Goal: Communication & Community: Share content

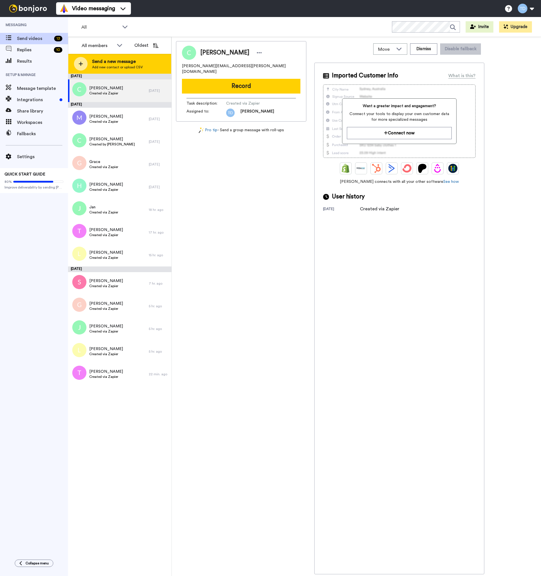
click at [112, 63] on span "Send a new message" at bounding box center [117, 61] width 51 height 7
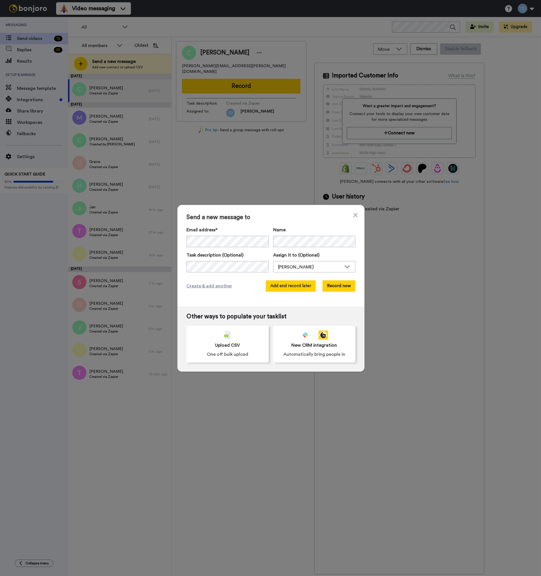
click at [297, 286] on button "Add and record later" at bounding box center [291, 285] width 50 height 11
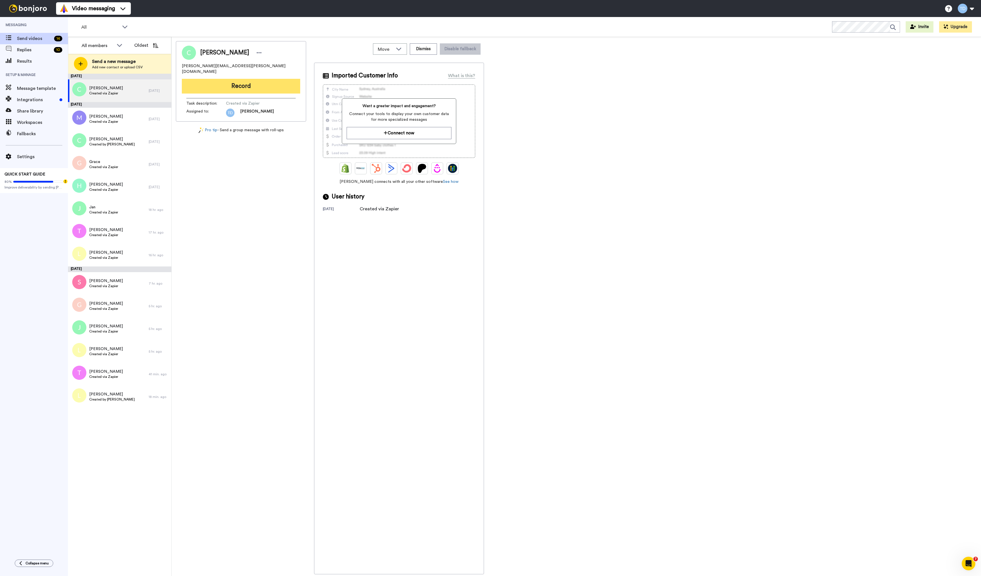
click at [243, 80] on button "Record" at bounding box center [241, 86] width 118 height 15
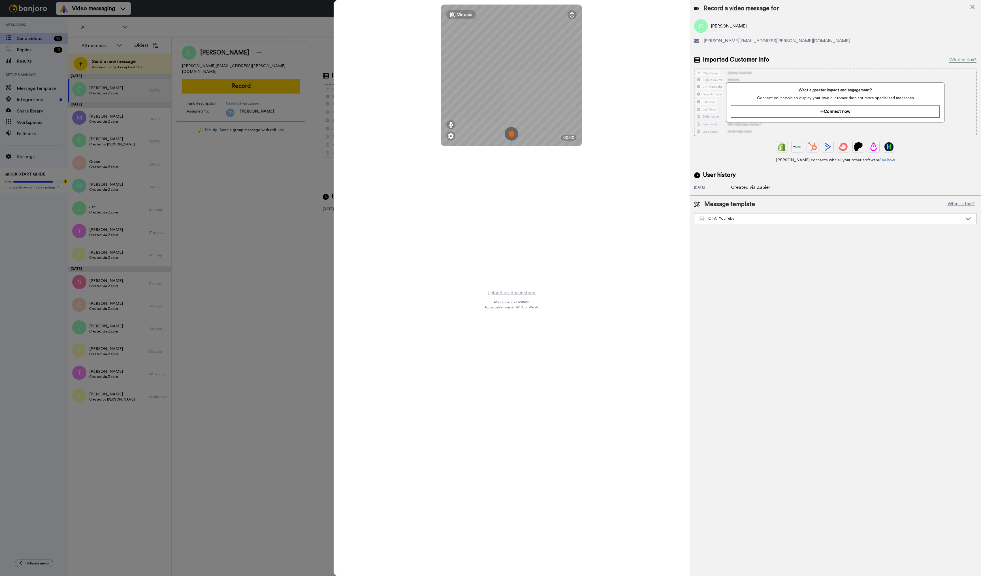
click at [511, 131] on img at bounding box center [512, 134] width 14 height 14
click at [509, 92] on button "Ok" at bounding box center [511, 94] width 15 height 12
click at [515, 133] on img at bounding box center [512, 134] width 14 height 14
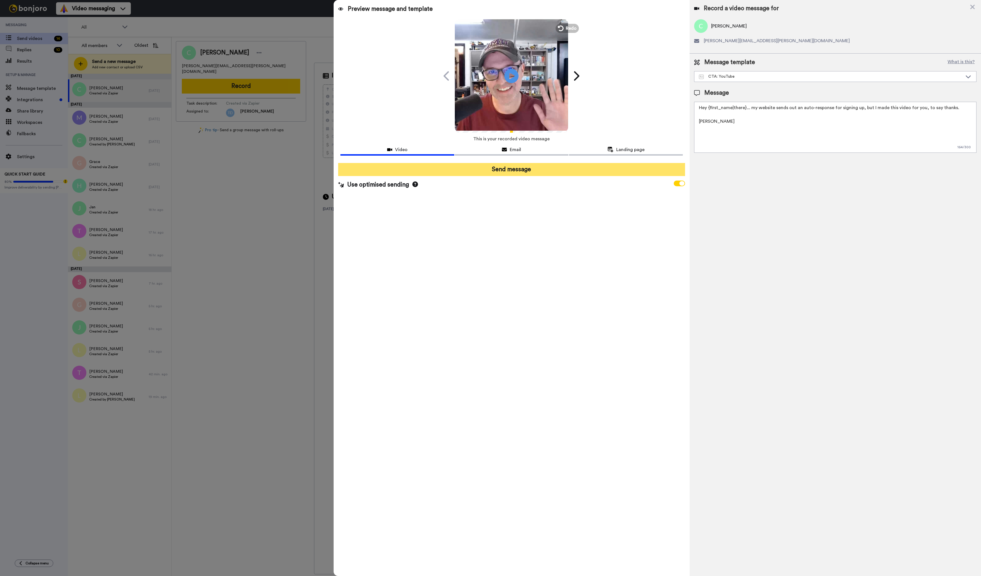
click at [515, 171] on button "Send message" at bounding box center [511, 169] width 347 height 13
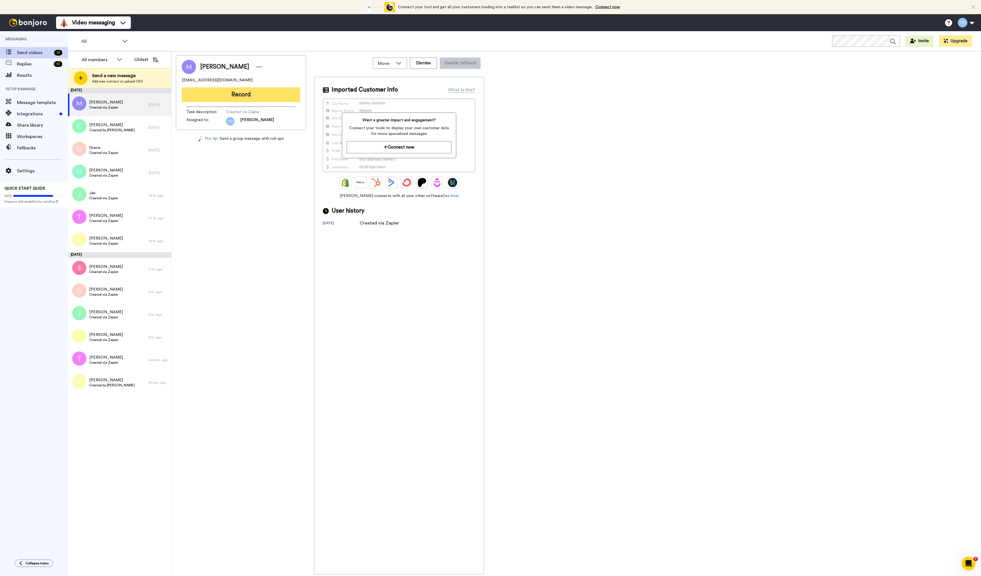
click at [246, 93] on button "Record" at bounding box center [241, 94] width 118 height 15
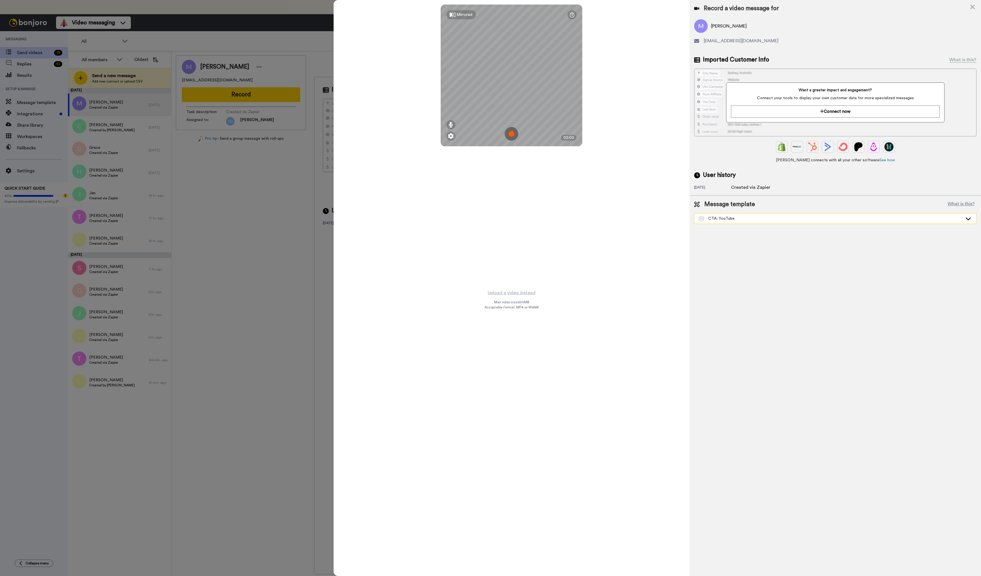
click at [969, 218] on icon at bounding box center [968, 219] width 7 height 6
click at [888, 260] on div "Record a video message for [PERSON_NAME] [EMAIL_ADDRESS][DOMAIN_NAME] Imported …" at bounding box center [836, 288] width 292 height 576
click at [513, 133] on img at bounding box center [512, 134] width 14 height 14
click at [512, 92] on button "Ok" at bounding box center [511, 94] width 15 height 12
click at [515, 137] on img at bounding box center [512, 134] width 14 height 14
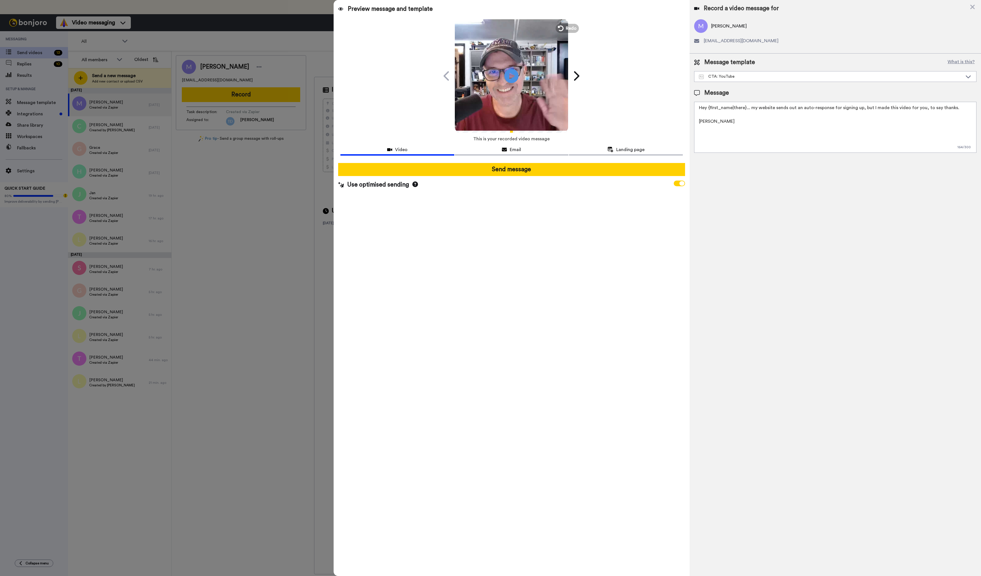
click at [957, 109] on textarea "Hey {first_name|there}... my website sends out an auto-response for signing up,…" at bounding box center [835, 127] width 282 height 51
drag, startPoint x: 956, startPoint y: 108, endPoint x: 809, endPoint y: 107, distance: 147.0
click at [809, 107] on textarea "Hey {first_name|there}... my website sends out an auto-response for signing up,…" at bounding box center [835, 127] width 282 height 51
click at [943, 110] on textarea "Hey {first_name|there}... my website sends out an auto-response for signing up,…" at bounding box center [835, 127] width 282 height 51
drag, startPoint x: 954, startPoint y: 109, endPoint x: 789, endPoint y: 116, distance: 164.8
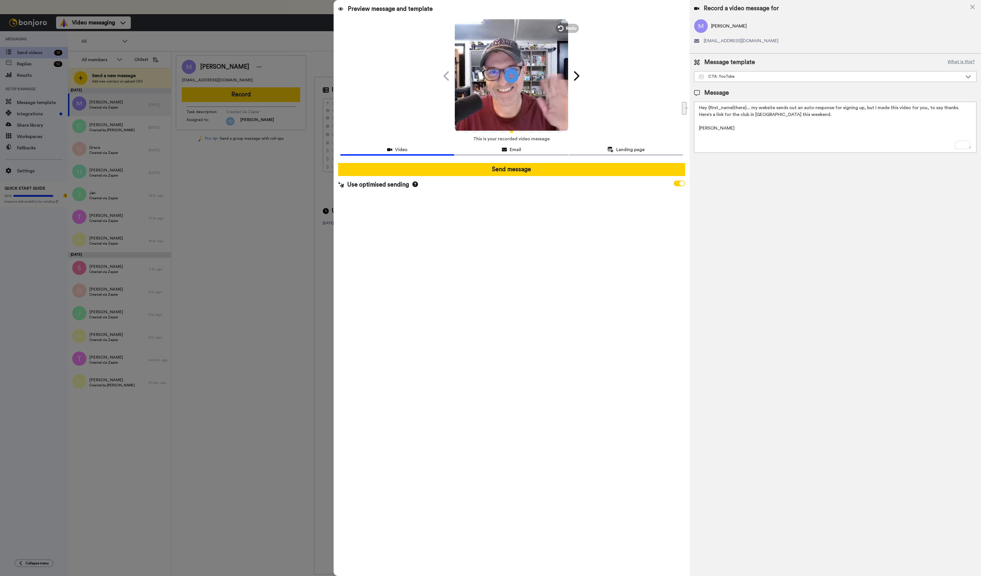
click at [789, 116] on textarea "Hey {first_name|there}... my website sends out an auto-response for signing up,…" at bounding box center [835, 127] width 282 height 51
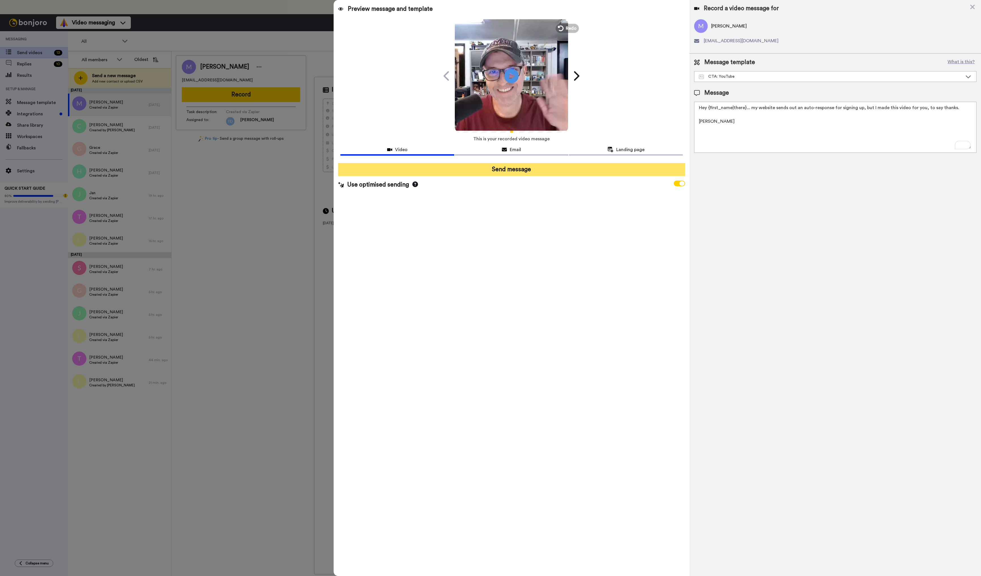
type textarea "Hey {first_name|there}... my website sends out an auto-response for signing up,…"
click at [508, 172] on button "Send message" at bounding box center [511, 169] width 347 height 13
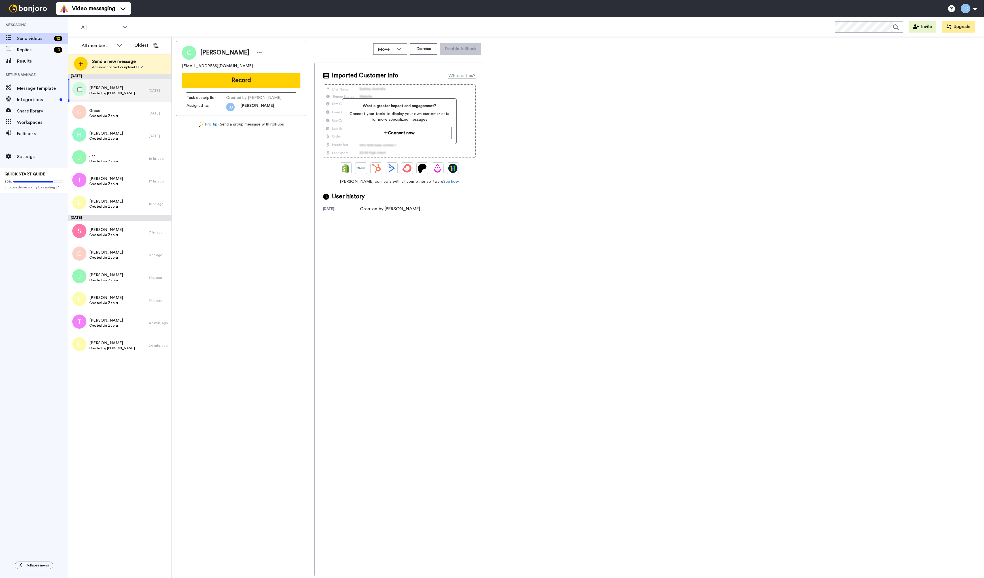
click at [120, 86] on span "[PERSON_NAME]" at bounding box center [112, 88] width 46 height 6
click at [124, 349] on div "Lisa Created by Tony Deyo" at bounding box center [108, 345] width 81 height 23
click at [245, 79] on button "Record" at bounding box center [241, 80] width 118 height 15
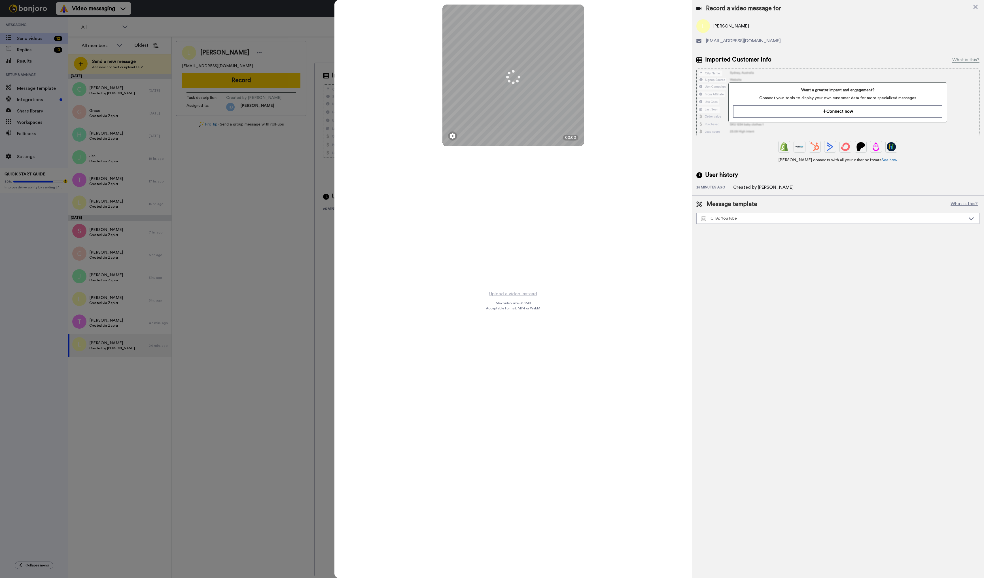
click at [484, 201] on div "Mirrored Redo 00:00" at bounding box center [512, 145] width 357 height 290
click at [513, 137] on img at bounding box center [513, 134] width 14 height 14
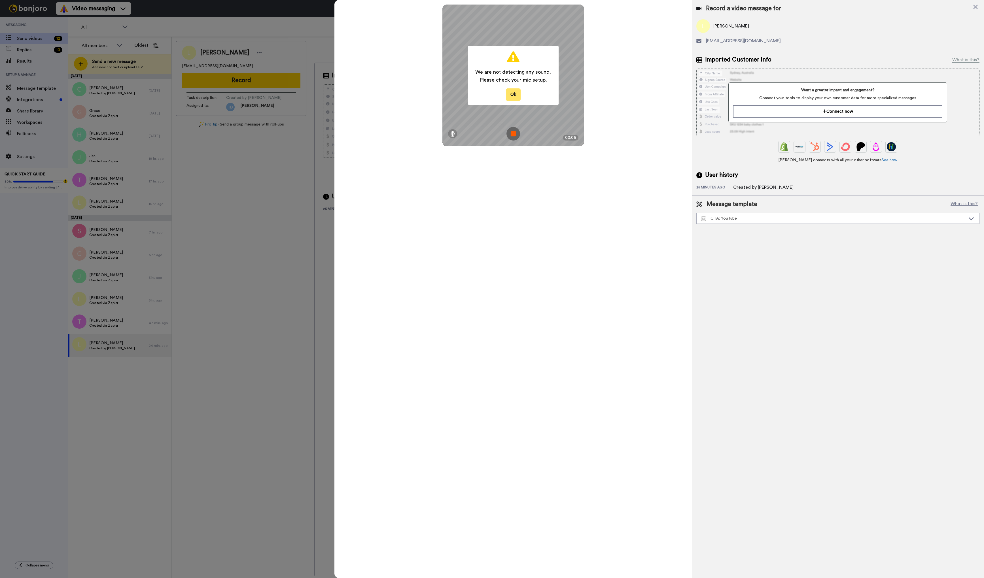
click at [514, 94] on button "Ok" at bounding box center [513, 94] width 15 height 12
click at [514, 133] on img at bounding box center [513, 134] width 14 height 14
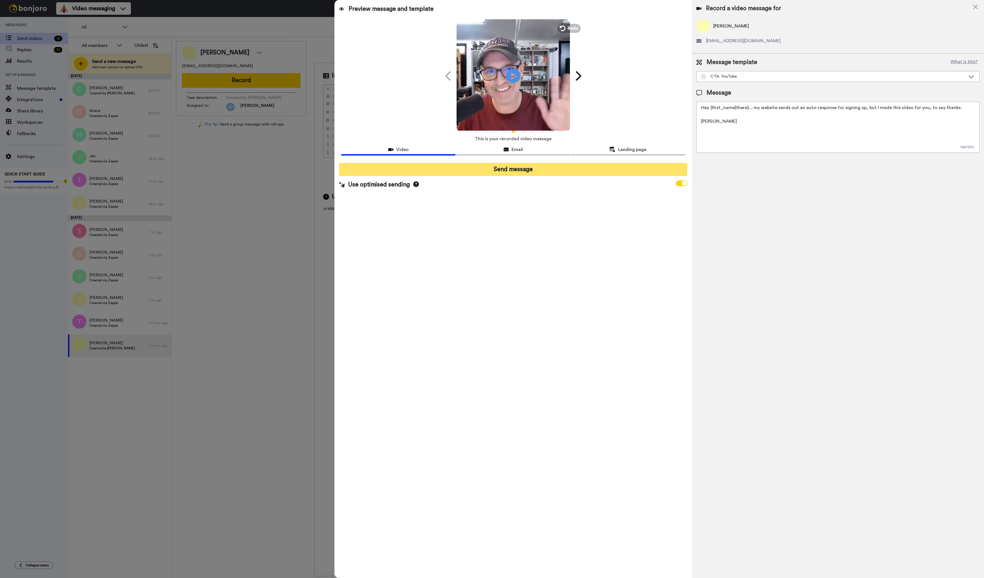
click at [512, 169] on button "Send message" at bounding box center [513, 169] width 348 height 13
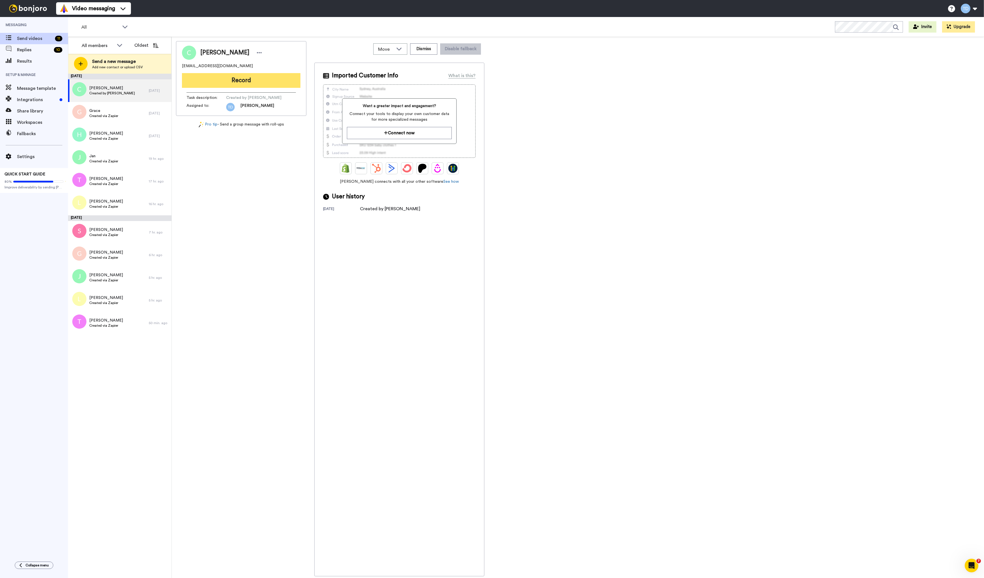
click at [237, 79] on button "Record" at bounding box center [241, 80] width 118 height 15
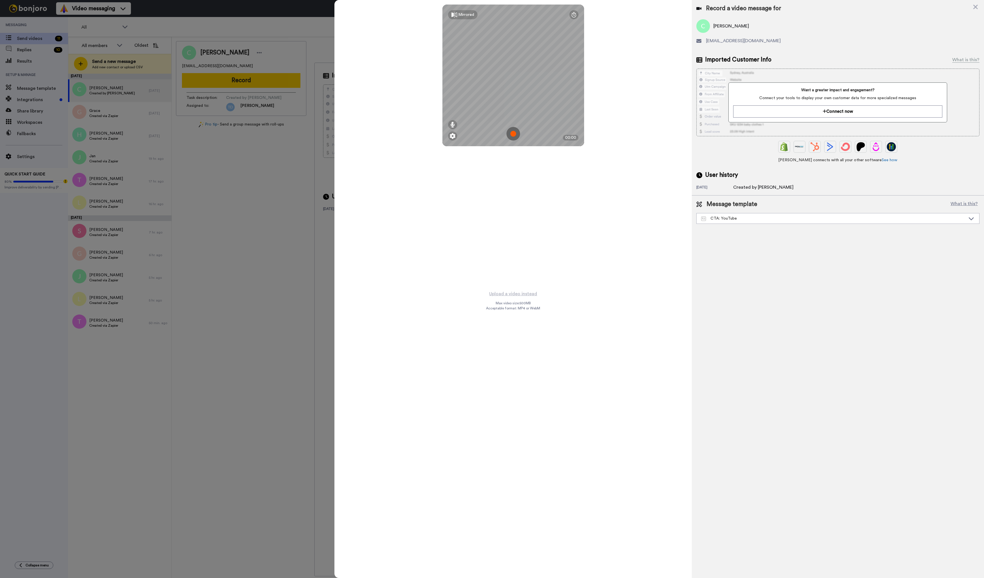
click at [514, 133] on img at bounding box center [513, 134] width 14 height 14
click at [511, 93] on button "Ok" at bounding box center [513, 94] width 15 height 12
click at [513, 131] on img at bounding box center [513, 134] width 14 height 14
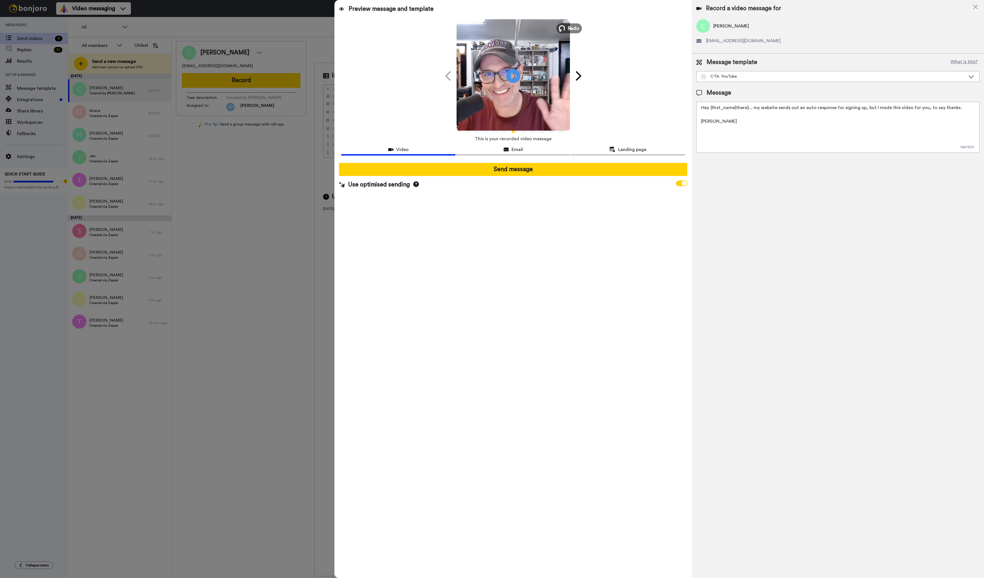
click at [563, 29] on icon at bounding box center [561, 28] width 6 height 6
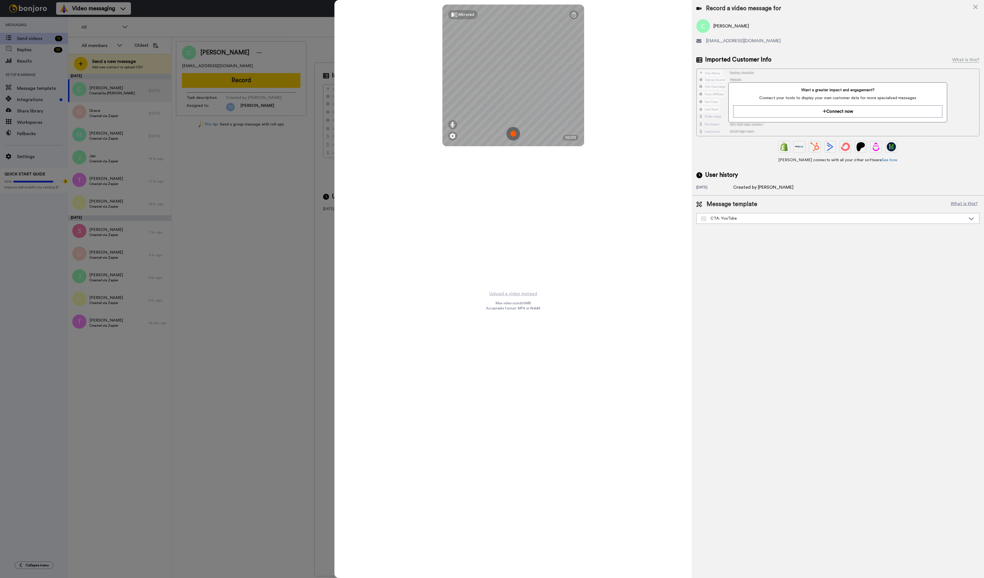
click at [512, 135] on img at bounding box center [513, 134] width 14 height 14
click at [514, 94] on button "Ok" at bounding box center [513, 94] width 15 height 12
click at [509, 136] on img at bounding box center [513, 134] width 14 height 14
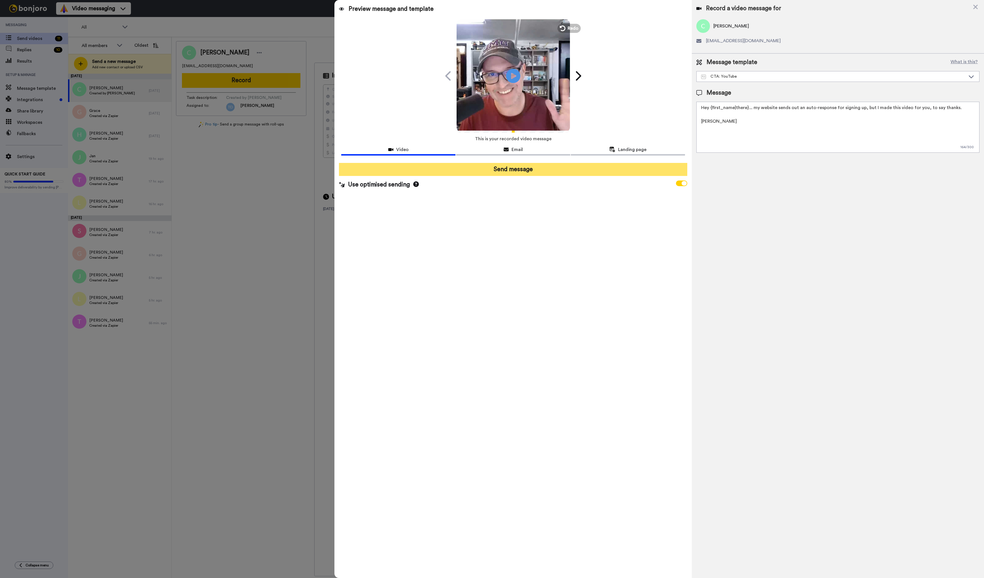
click at [511, 168] on button "Send message" at bounding box center [513, 169] width 348 height 13
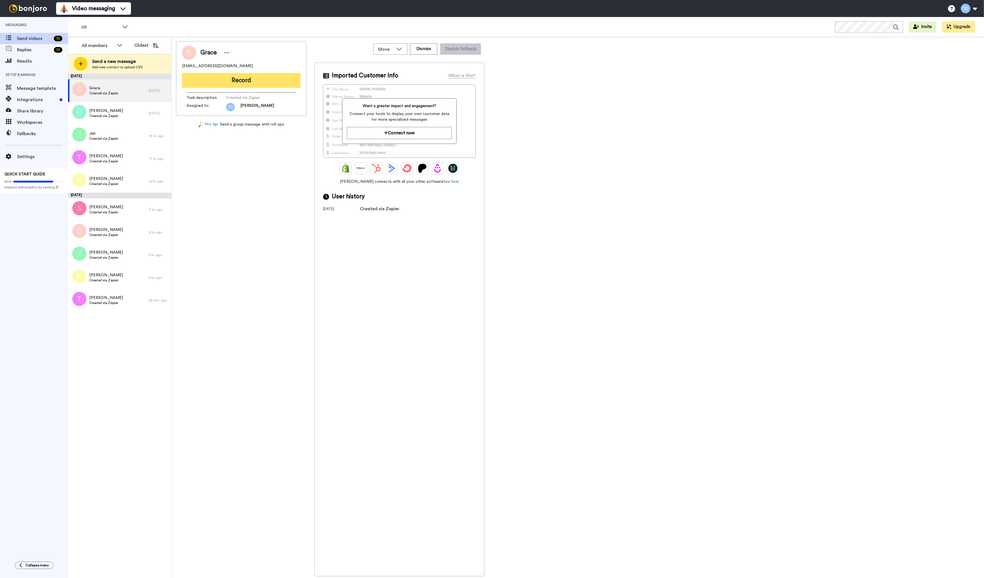
click at [242, 79] on button "Record" at bounding box center [241, 80] width 118 height 15
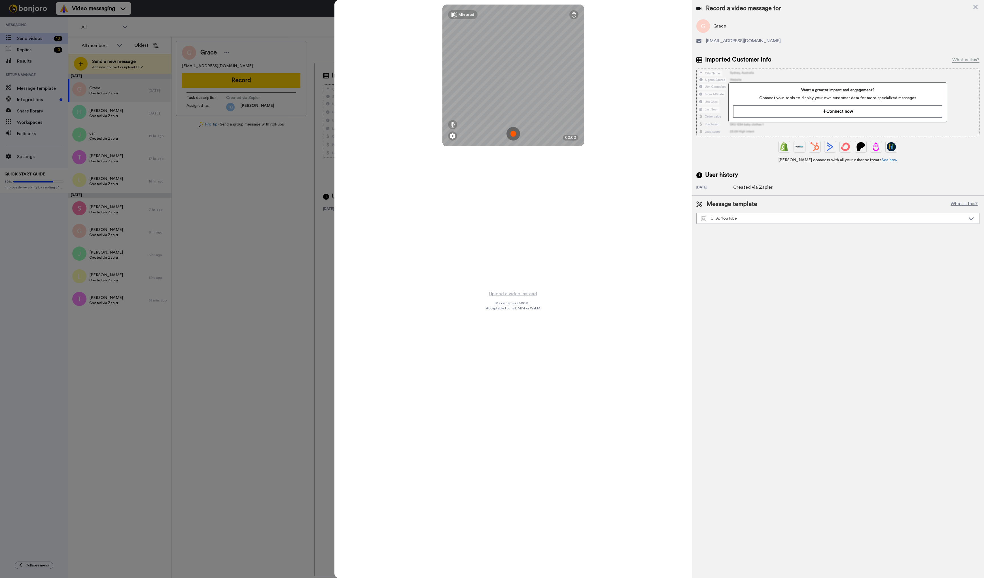
click at [511, 134] on img at bounding box center [513, 134] width 14 height 14
click at [512, 93] on button "Ok" at bounding box center [513, 94] width 15 height 12
click at [515, 132] on img at bounding box center [513, 134] width 14 height 14
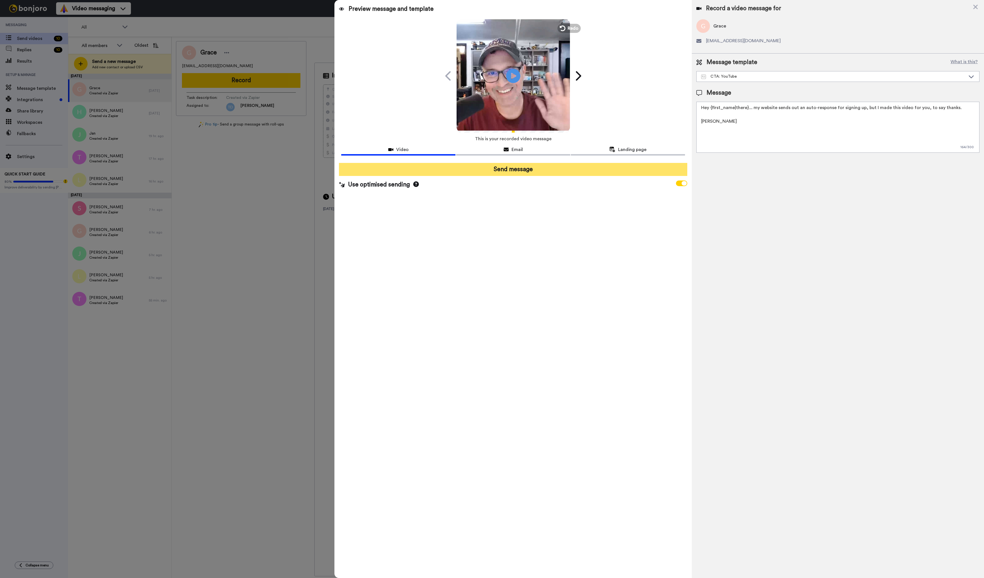
click at [505, 170] on button "Send message" at bounding box center [513, 169] width 348 height 13
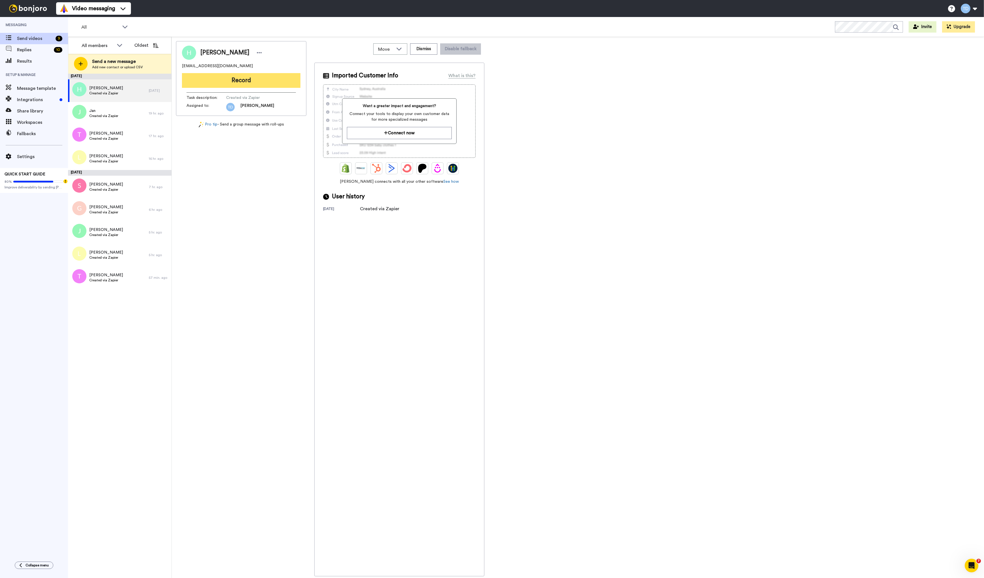
click at [248, 79] on button "Record" at bounding box center [241, 80] width 118 height 15
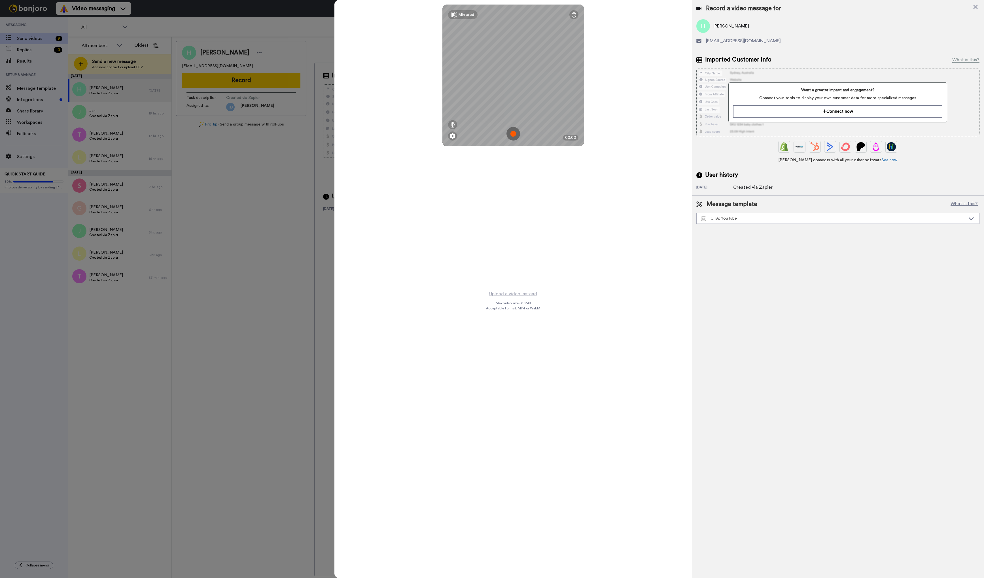
click at [514, 137] on img at bounding box center [513, 134] width 14 height 14
click at [514, 92] on button "Ok" at bounding box center [513, 94] width 15 height 12
click at [514, 131] on img at bounding box center [513, 134] width 14 height 14
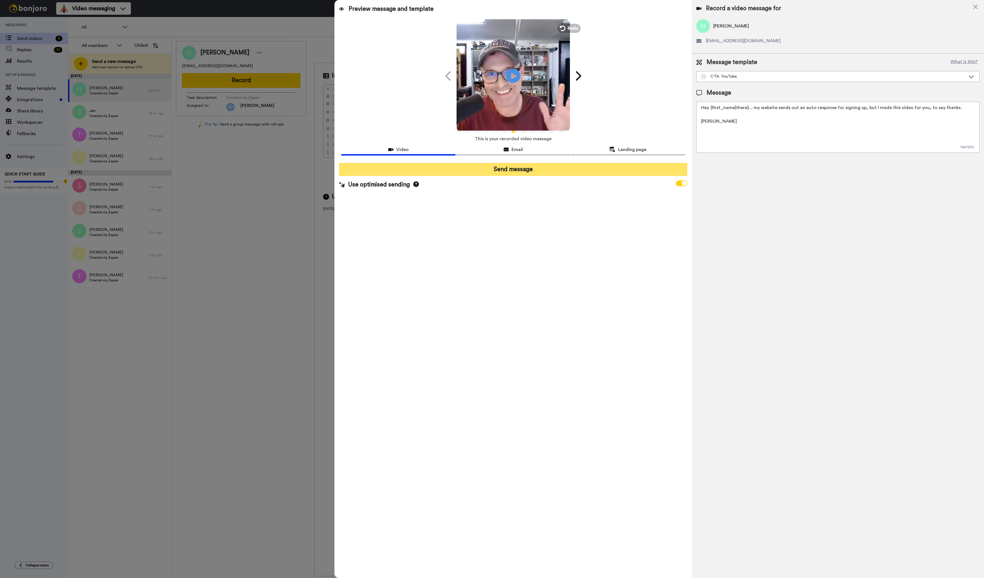
click at [514, 171] on button "Send message" at bounding box center [513, 169] width 348 height 13
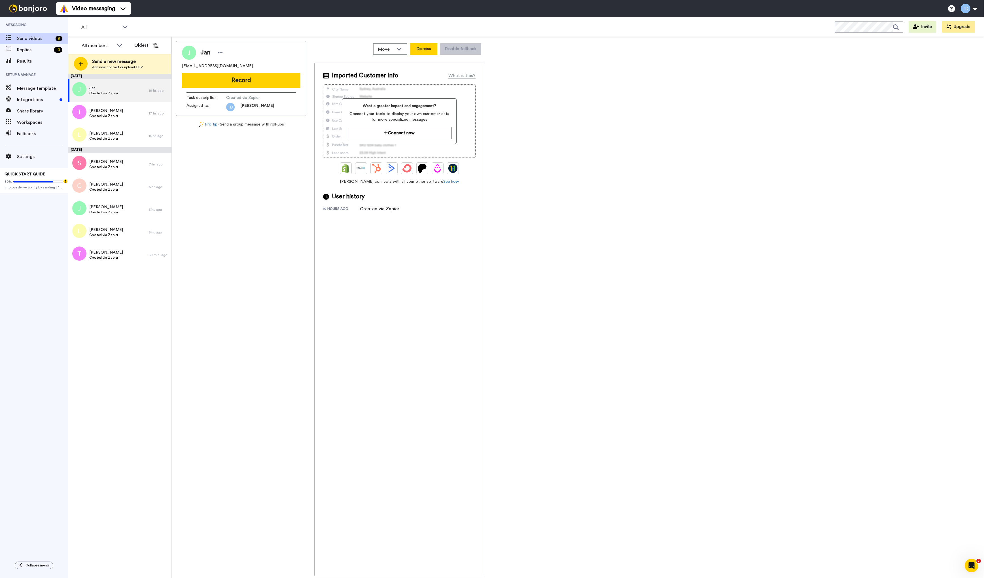
click at [423, 45] on button "Dismiss" at bounding box center [423, 48] width 27 height 11
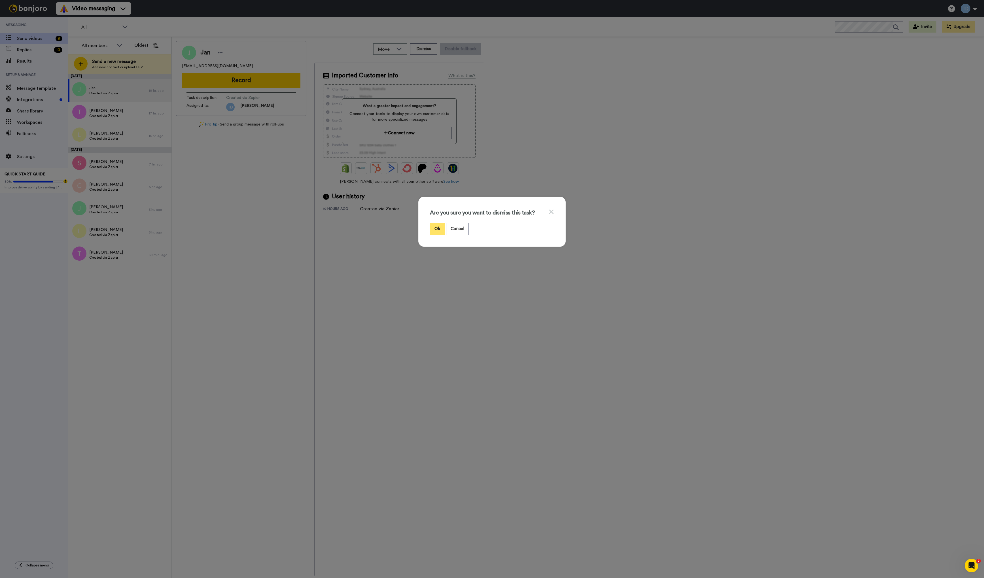
click at [437, 231] on button "Ok" at bounding box center [437, 229] width 15 height 12
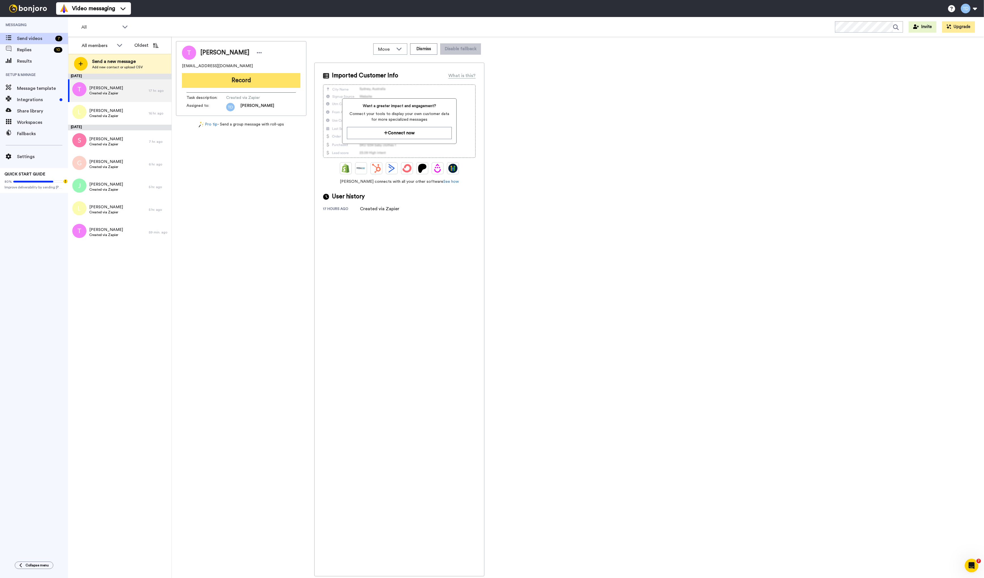
click at [230, 73] on button "Record" at bounding box center [241, 80] width 118 height 15
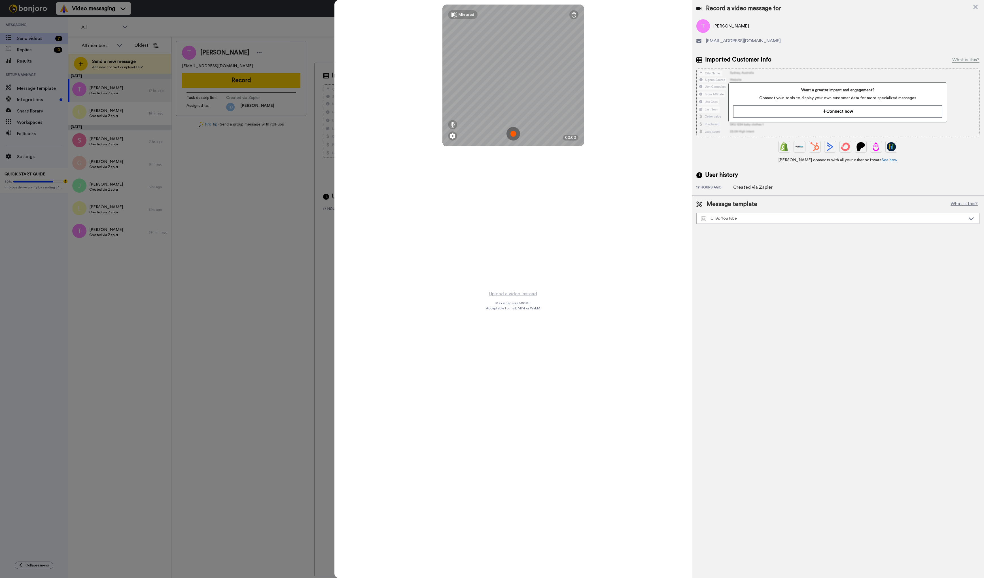
click at [514, 133] on img at bounding box center [513, 134] width 14 height 14
click at [511, 99] on button "Ok" at bounding box center [513, 94] width 15 height 12
click at [512, 133] on img at bounding box center [513, 134] width 14 height 14
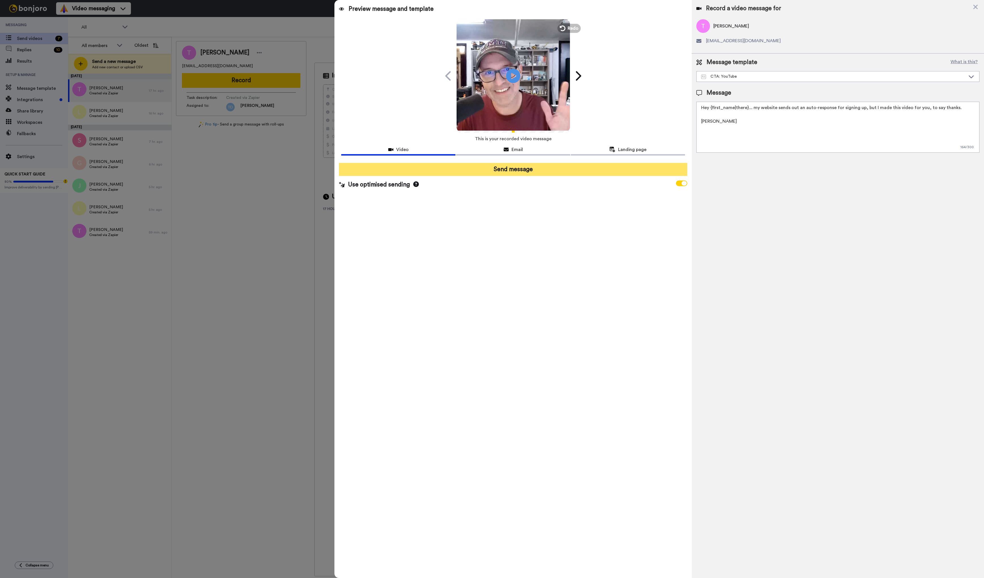
click at [506, 170] on button "Send message" at bounding box center [513, 169] width 348 height 13
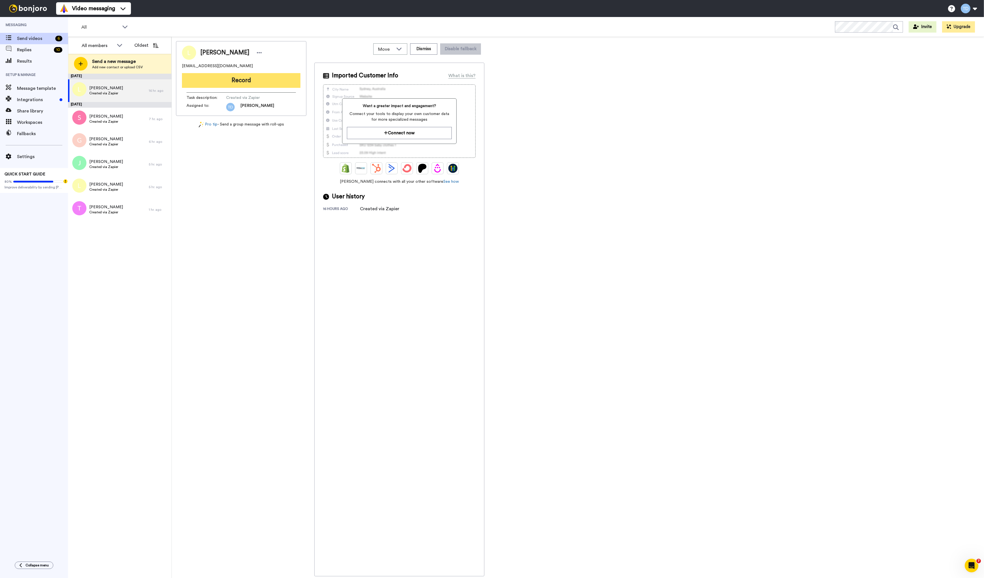
click at [247, 81] on button "Record" at bounding box center [241, 80] width 118 height 15
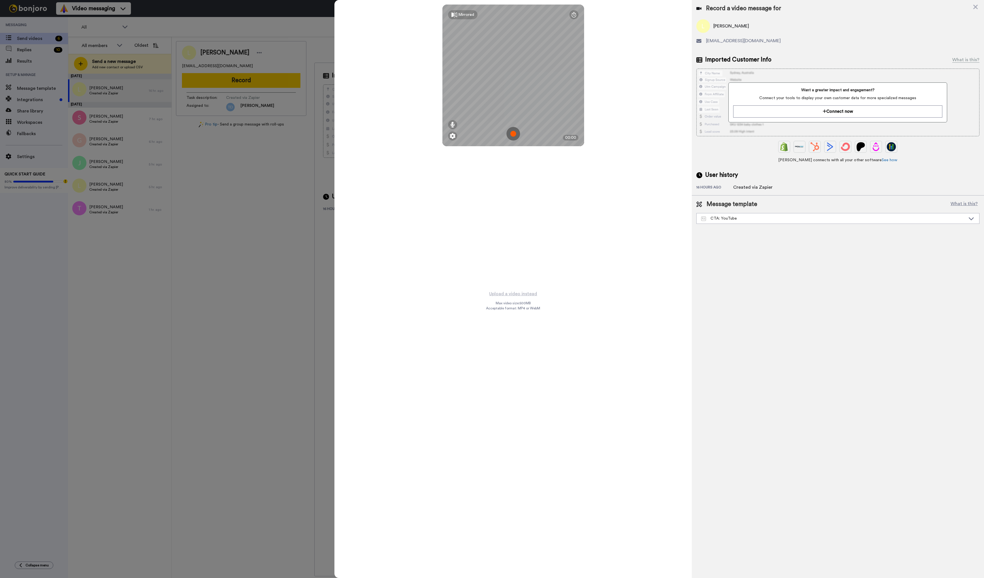
click at [511, 135] on img at bounding box center [513, 134] width 14 height 14
click at [513, 93] on button "Ok" at bounding box center [513, 94] width 15 height 12
click at [513, 134] on img at bounding box center [513, 134] width 14 height 14
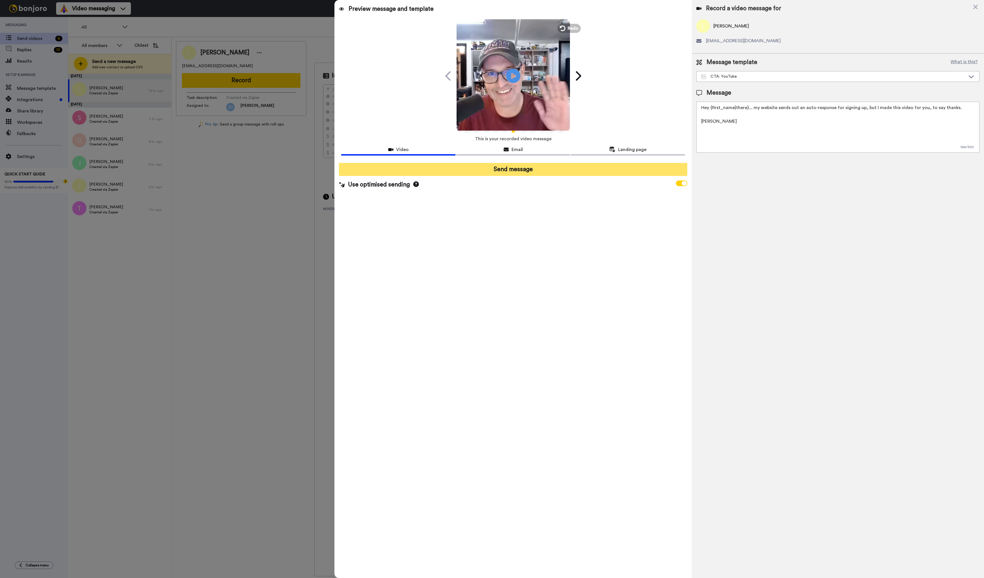
click at [516, 171] on button "Send message" at bounding box center [513, 169] width 348 height 13
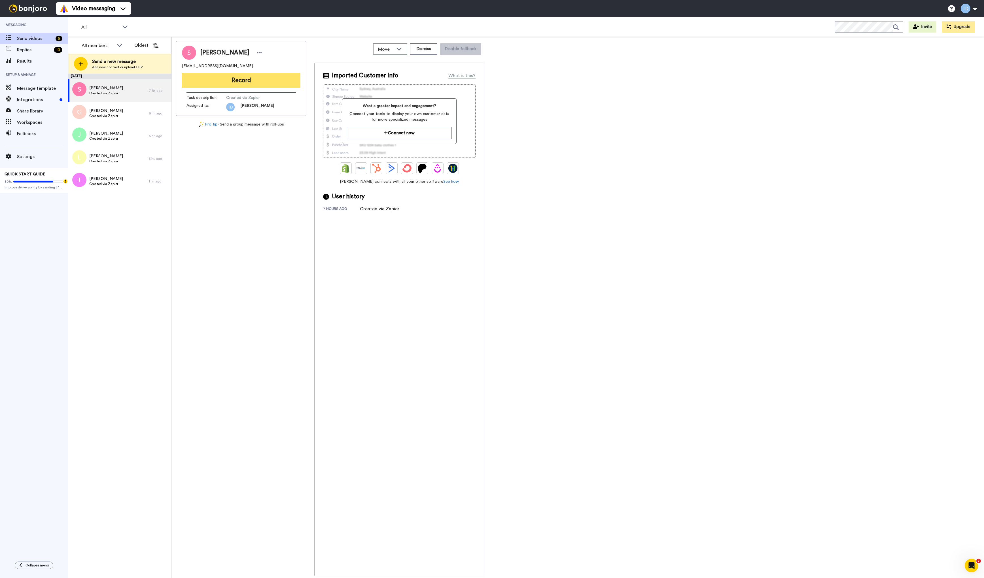
click at [248, 82] on button "Record" at bounding box center [241, 80] width 118 height 15
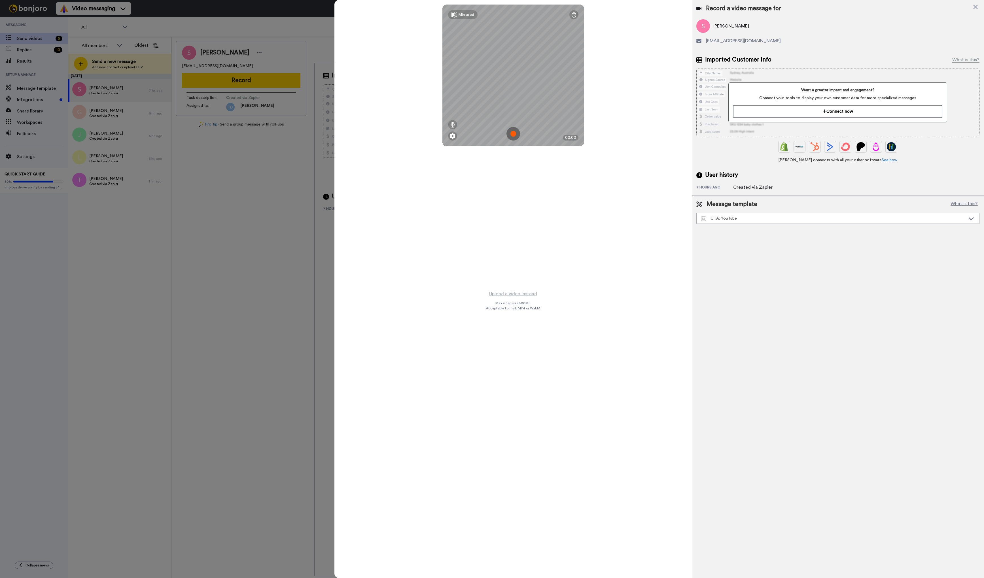
click at [512, 134] on img at bounding box center [513, 134] width 14 height 14
click at [515, 93] on button "Ok" at bounding box center [513, 94] width 15 height 12
click at [512, 135] on img at bounding box center [513, 134] width 14 height 14
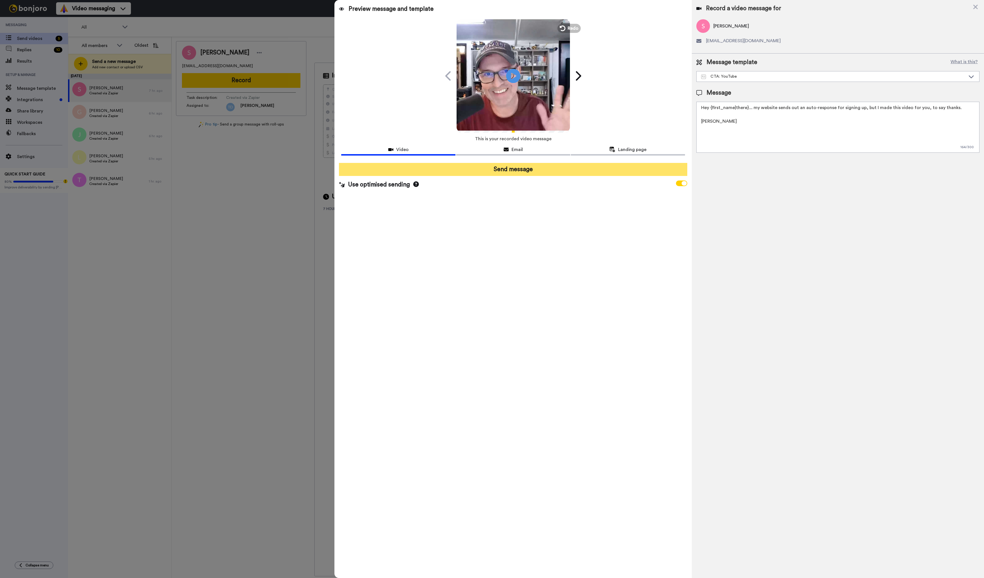
click at [510, 167] on button "Send message" at bounding box center [513, 169] width 348 height 13
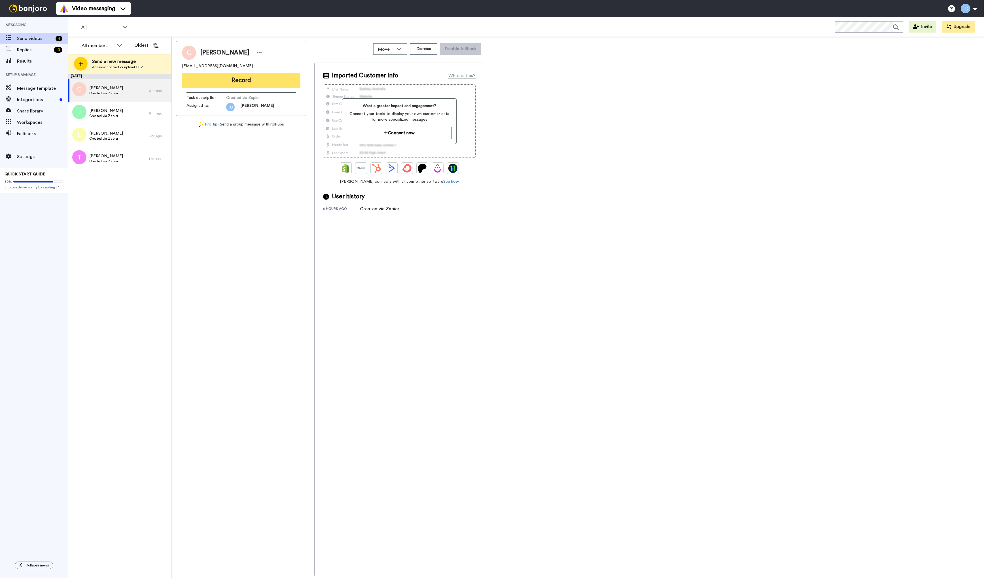
click at [235, 81] on button "Record" at bounding box center [241, 80] width 118 height 15
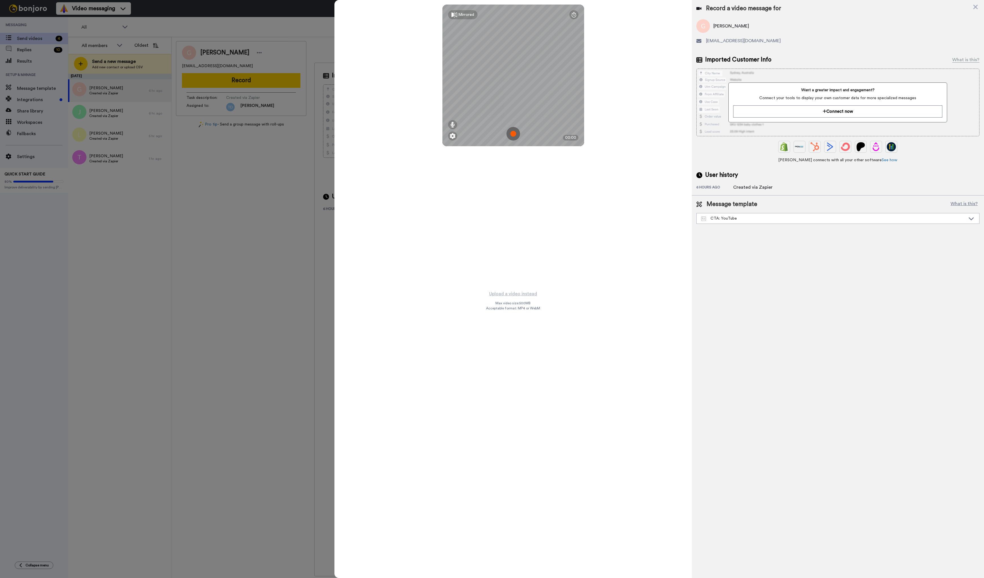
click at [514, 132] on img at bounding box center [513, 134] width 14 height 14
click at [513, 97] on button "Ok" at bounding box center [513, 94] width 15 height 12
click at [513, 134] on img at bounding box center [513, 134] width 14 height 14
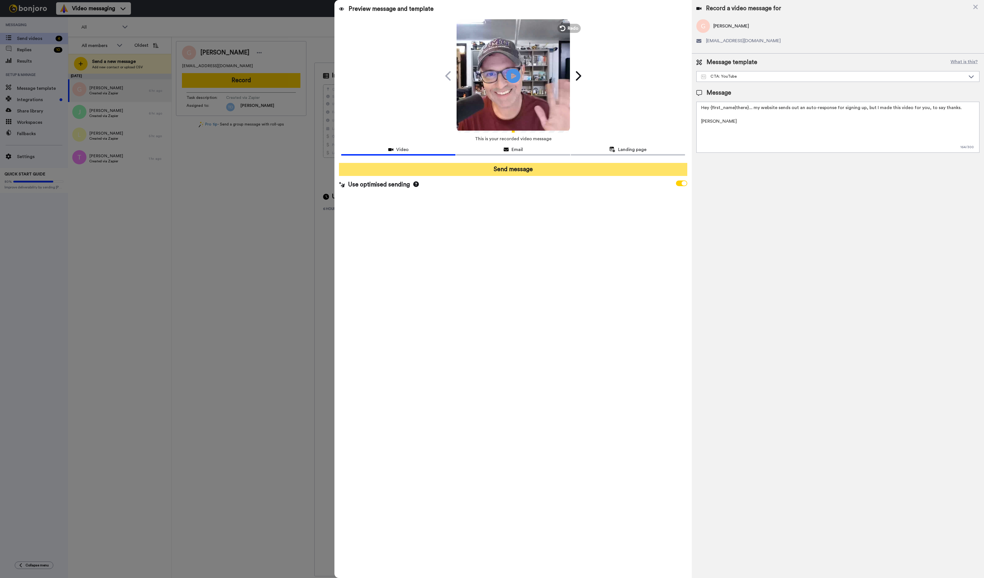
click at [510, 168] on button "Send message" at bounding box center [513, 169] width 348 height 13
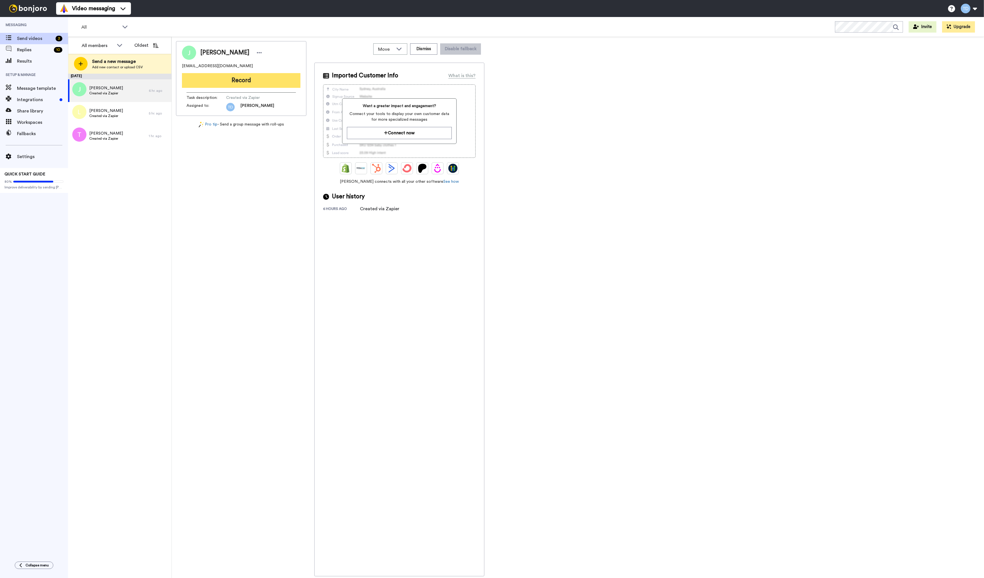
click at [241, 76] on button "Record" at bounding box center [241, 80] width 118 height 15
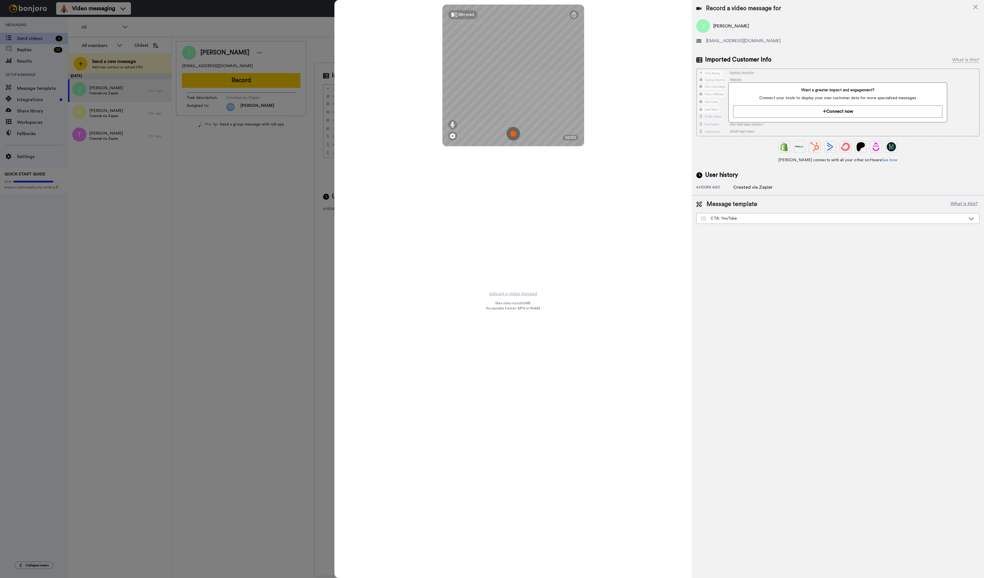
click at [515, 131] on img at bounding box center [513, 134] width 14 height 14
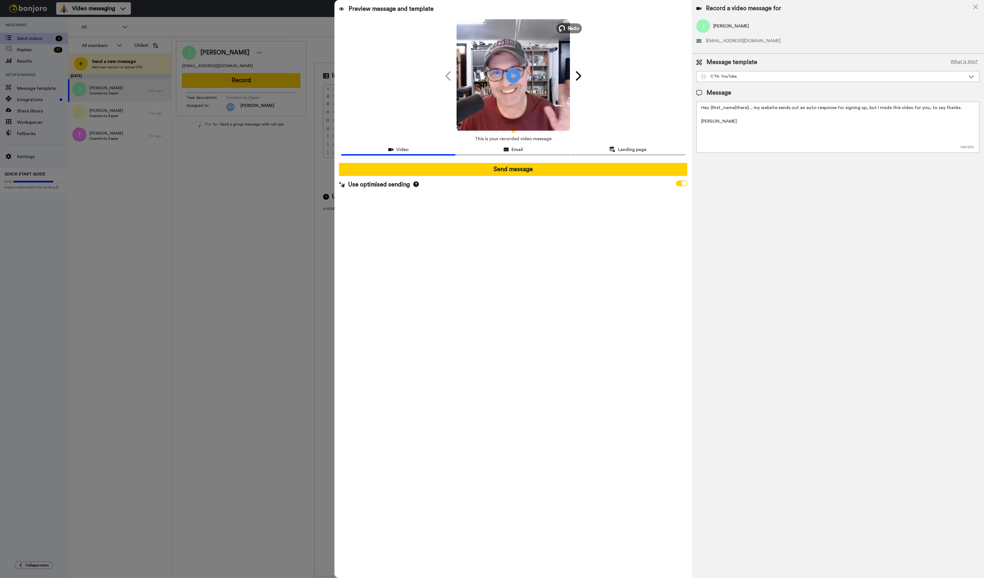
click at [562, 27] on icon at bounding box center [561, 28] width 6 height 6
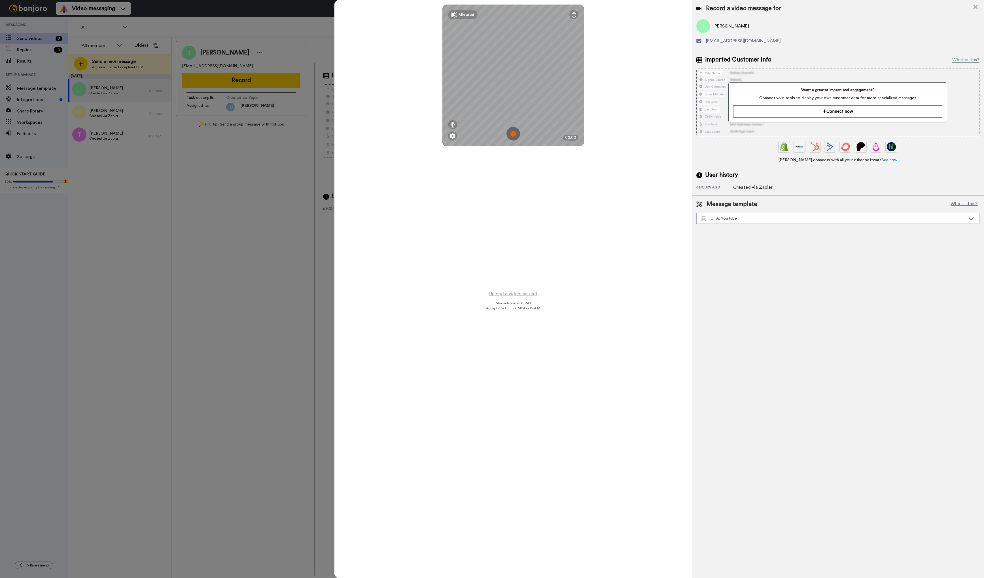
click at [514, 134] on img at bounding box center [513, 134] width 14 height 14
click at [516, 93] on button "Ok" at bounding box center [513, 94] width 15 height 12
click at [515, 134] on img at bounding box center [513, 134] width 14 height 14
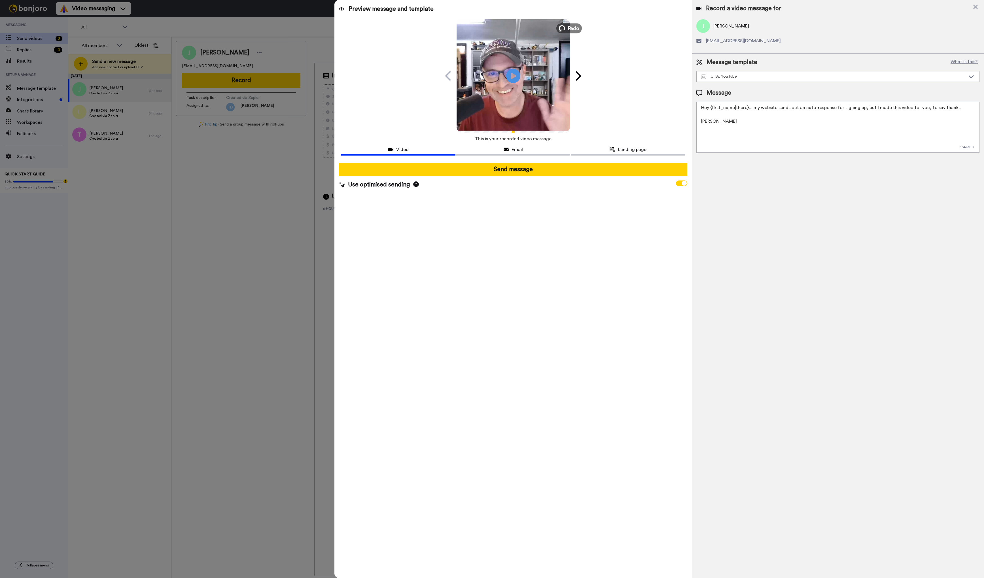
click at [565, 29] on icon at bounding box center [561, 28] width 6 height 6
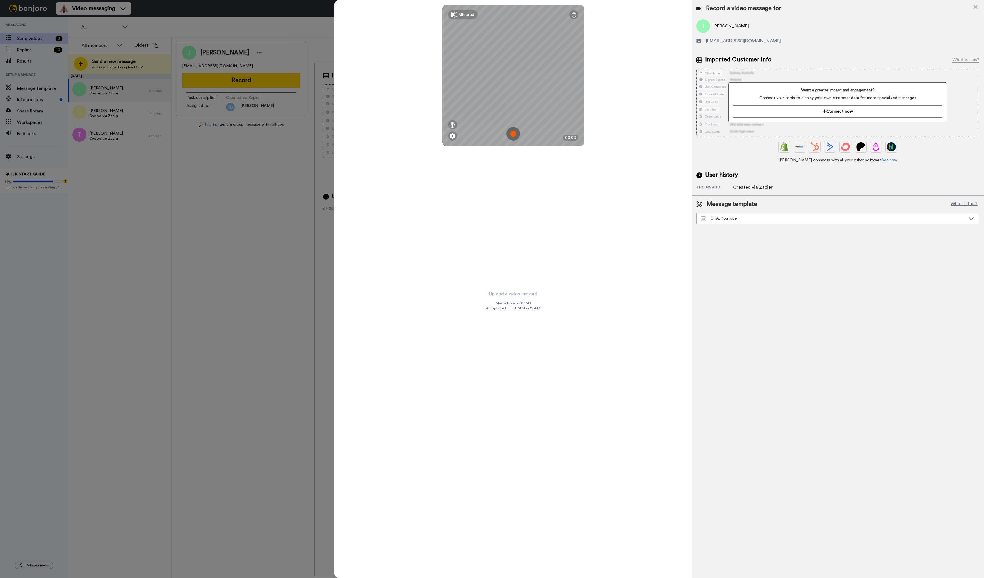
click at [515, 135] on img at bounding box center [513, 134] width 14 height 14
click at [517, 99] on button "Ok" at bounding box center [513, 94] width 15 height 12
click at [510, 128] on img at bounding box center [513, 134] width 14 height 14
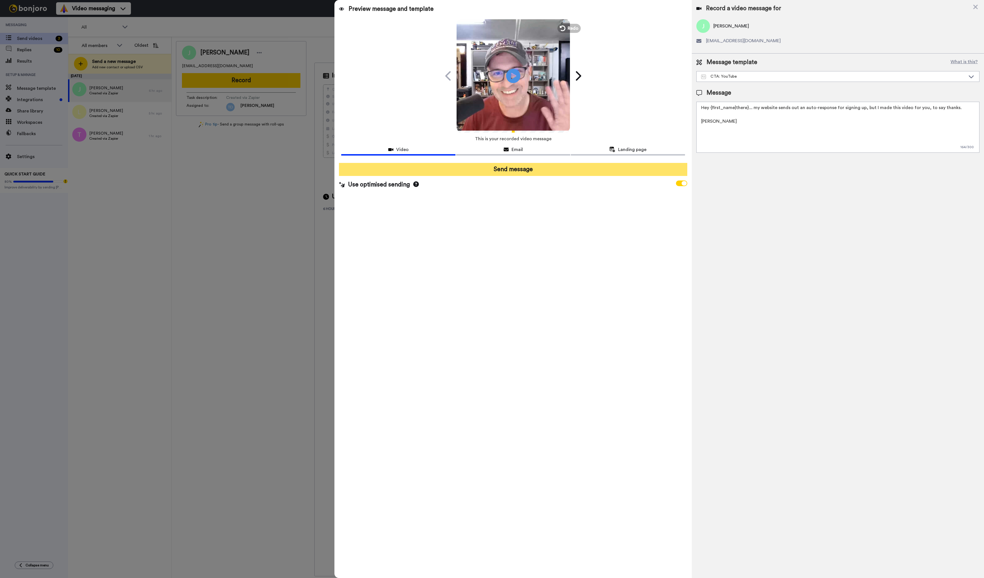
click at [516, 169] on button "Send message" at bounding box center [513, 169] width 348 height 13
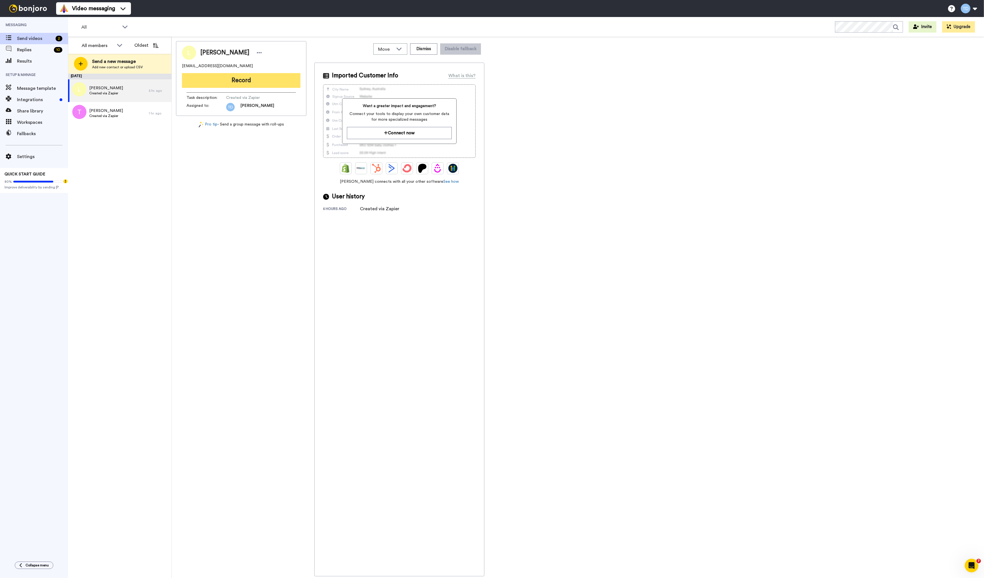
click at [241, 79] on button "Record" at bounding box center [241, 80] width 118 height 15
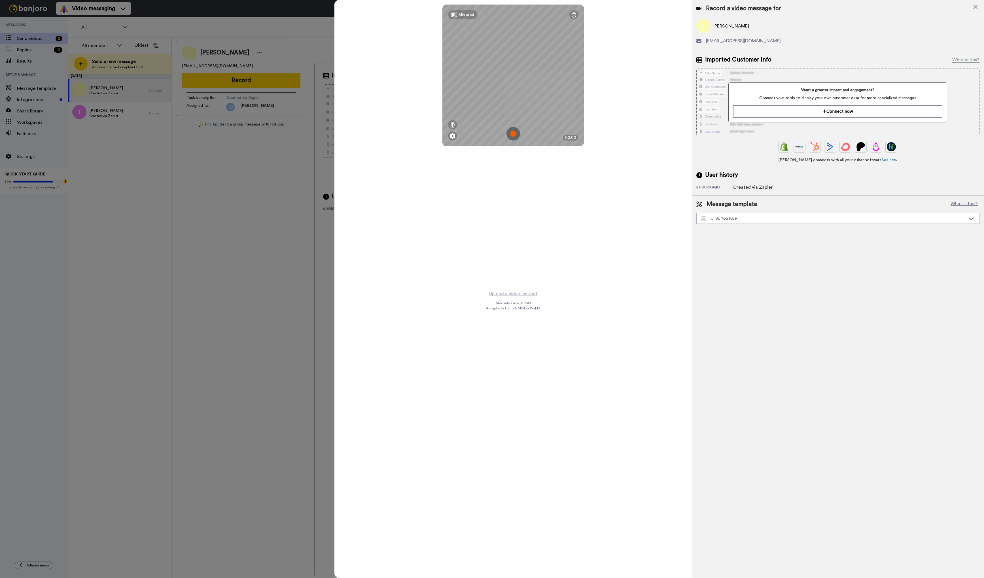
click at [516, 133] on img at bounding box center [513, 134] width 14 height 14
click at [513, 92] on button "Ok" at bounding box center [513, 94] width 15 height 12
click at [512, 131] on img at bounding box center [513, 134] width 14 height 14
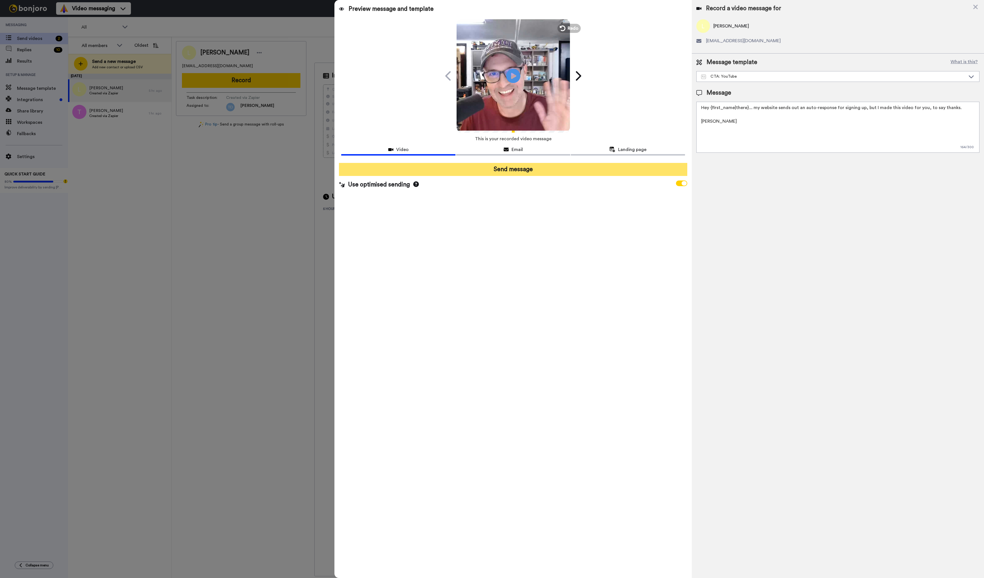
click at [538, 169] on button "Send message" at bounding box center [513, 169] width 348 height 13
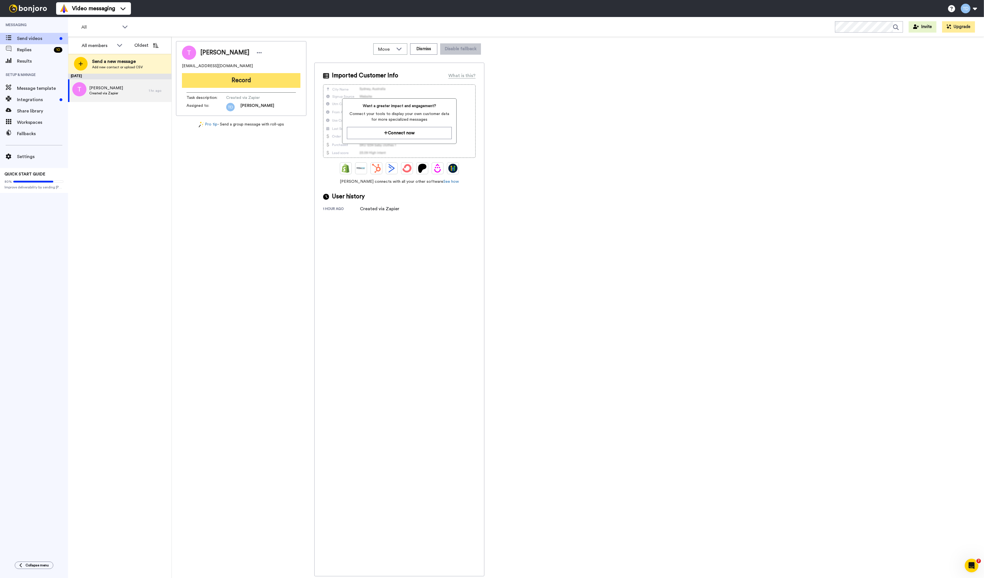
click at [234, 78] on button "Record" at bounding box center [241, 80] width 118 height 15
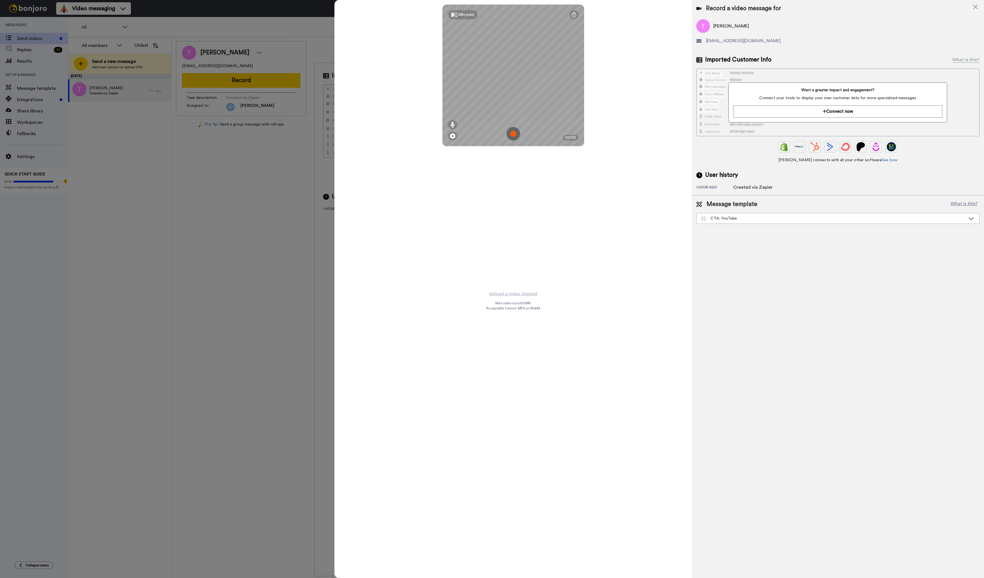
click at [512, 135] on img at bounding box center [513, 134] width 14 height 14
click at [510, 92] on button "Ok" at bounding box center [513, 94] width 15 height 12
click at [513, 132] on img at bounding box center [513, 134] width 14 height 14
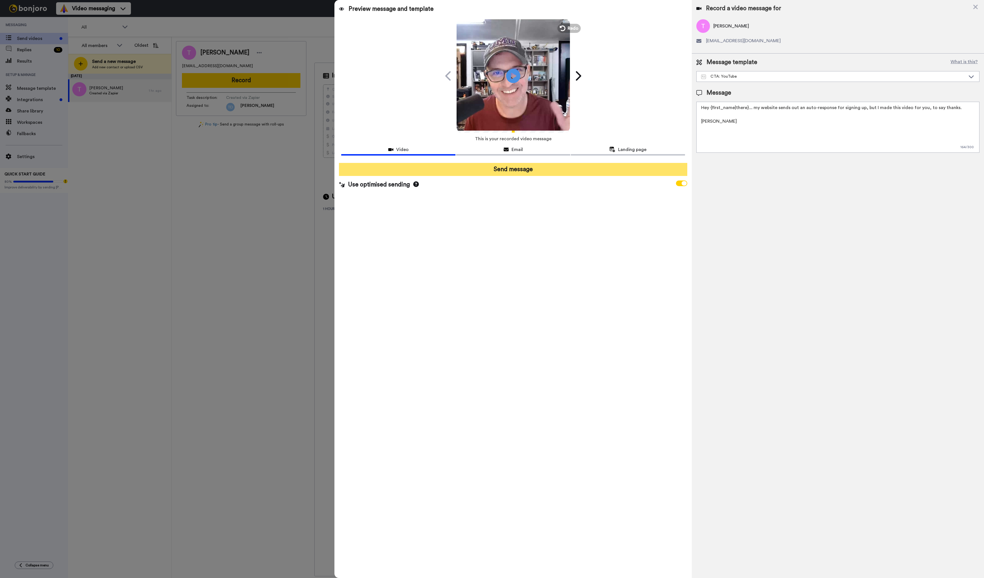
click at [529, 169] on button "Send message" at bounding box center [513, 169] width 348 height 13
